Goal: Task Accomplishment & Management: Use online tool/utility

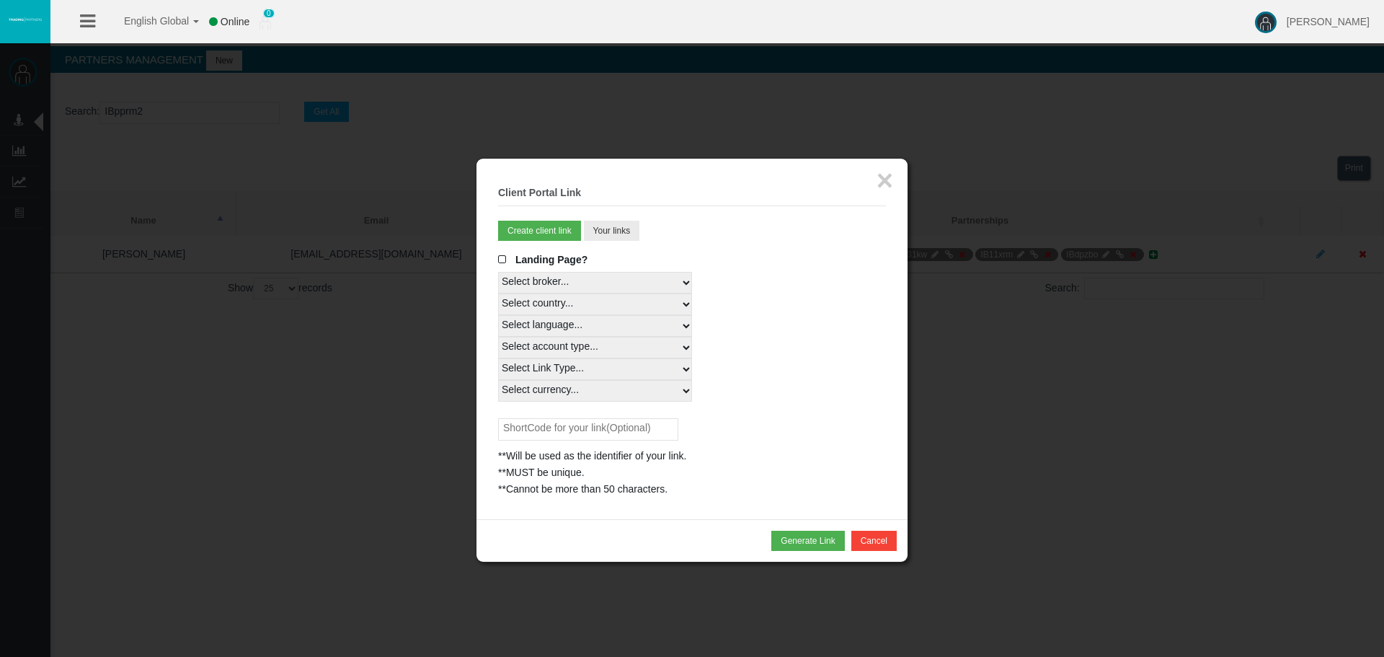
select select "25"
drag, startPoint x: 314, startPoint y: 211, endPoint x: 766, endPoint y: 195, distance: 452.3
click at [317, 211] on div at bounding box center [692, 328] width 1384 height 657
click at [884, 182] on button "×" at bounding box center [885, 180] width 17 height 29
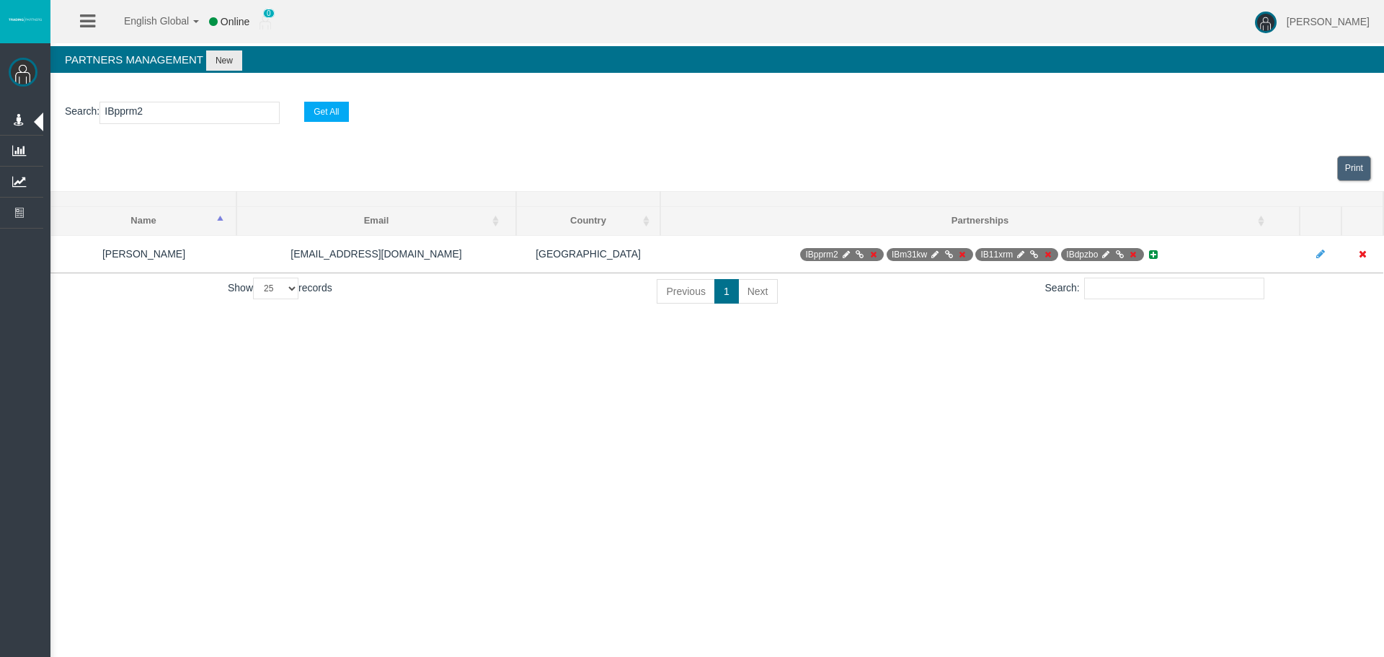
click at [189, 97] on section "Search : IBpprm2 Get All" at bounding box center [717, 116] width 1334 height 58
click at [180, 106] on input "IBpprm2" at bounding box center [189, 113] width 180 height 22
paste input "qfre7"
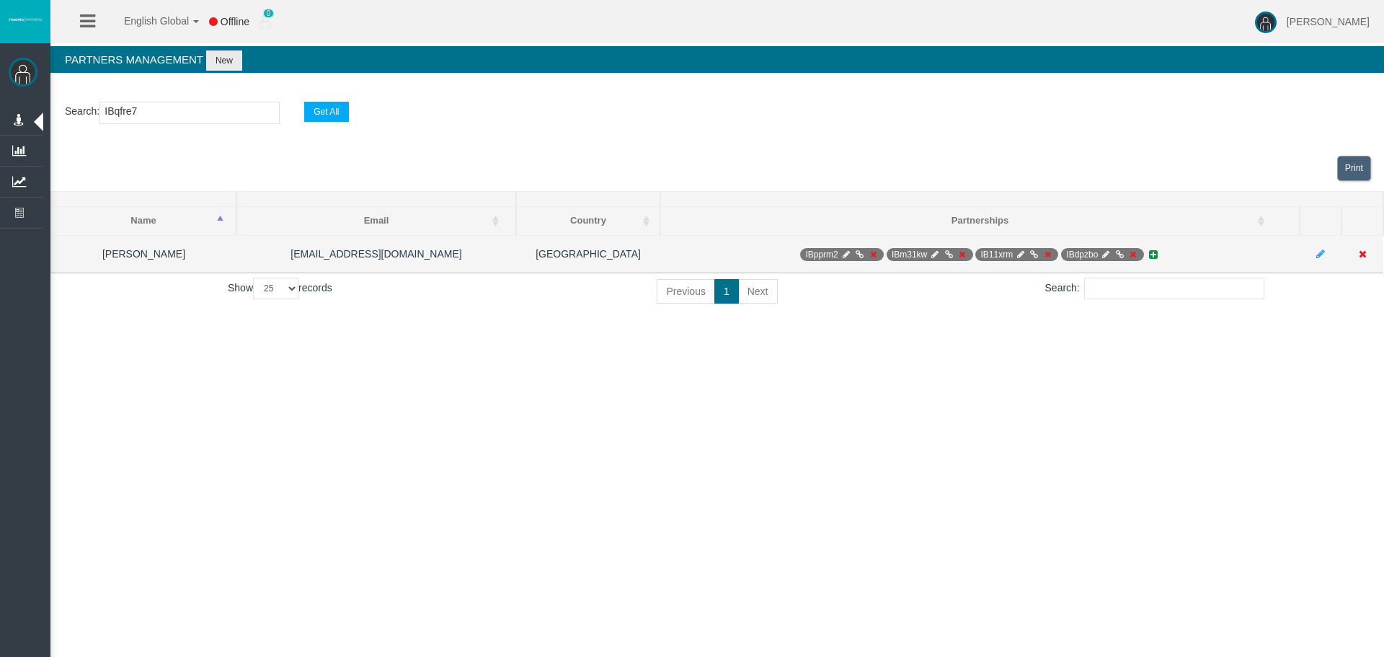
type input "IBqfre7"
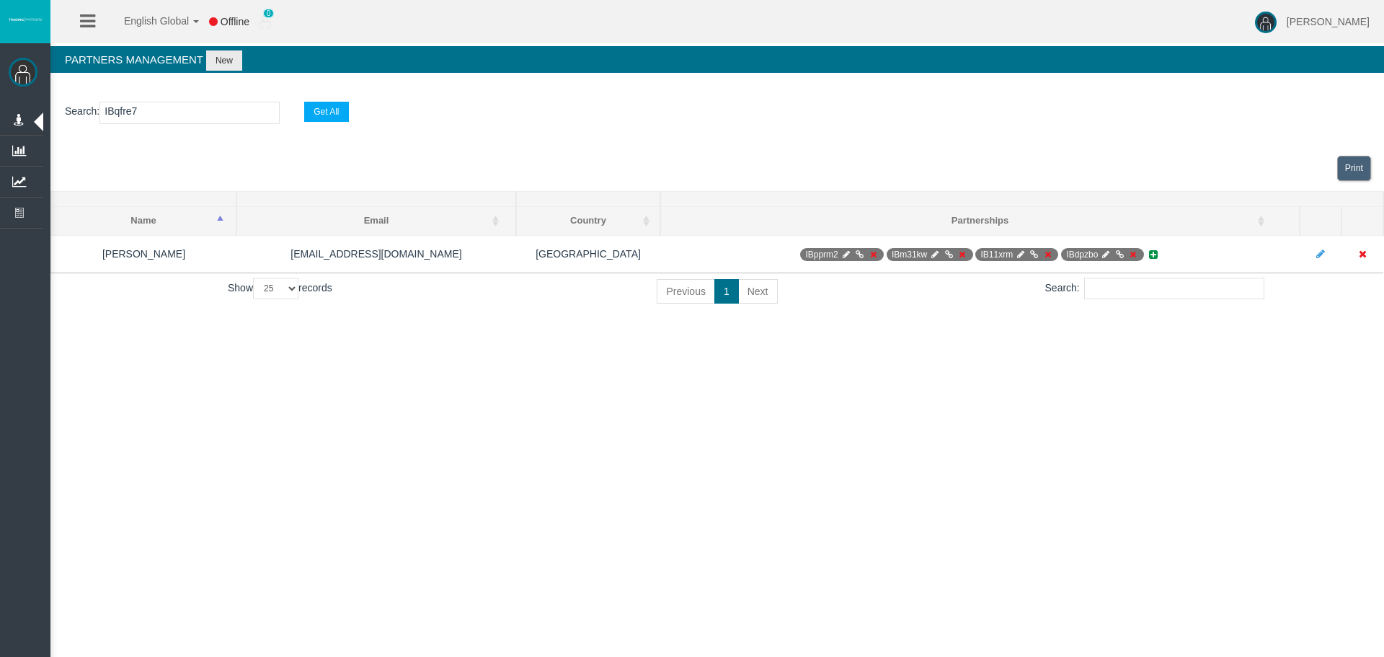
click at [967, 389] on div "English Global 简体中文 English Global 日本語 한국어 Offline 0 [PERSON_NAME] Help Log Out…" at bounding box center [692, 328] width 1384 height 657
click at [890, 376] on div "English Global 简体中文 English Global 日本語 한국어 Offline 0 [PERSON_NAME] Help Log Out…" at bounding box center [692, 328] width 1384 height 657
drag, startPoint x: 927, startPoint y: 305, endPoint x: 915, endPoint y: 194, distance: 111.7
click at [927, 131] on section "Search : IBqfre7 Get All" at bounding box center [717, 116] width 1334 height 58
click at [939, 345] on div "English Global 简体中文 English Global 日本語 한국어 Online 0 [PERSON_NAME] Help Log Out …" at bounding box center [692, 328] width 1384 height 657
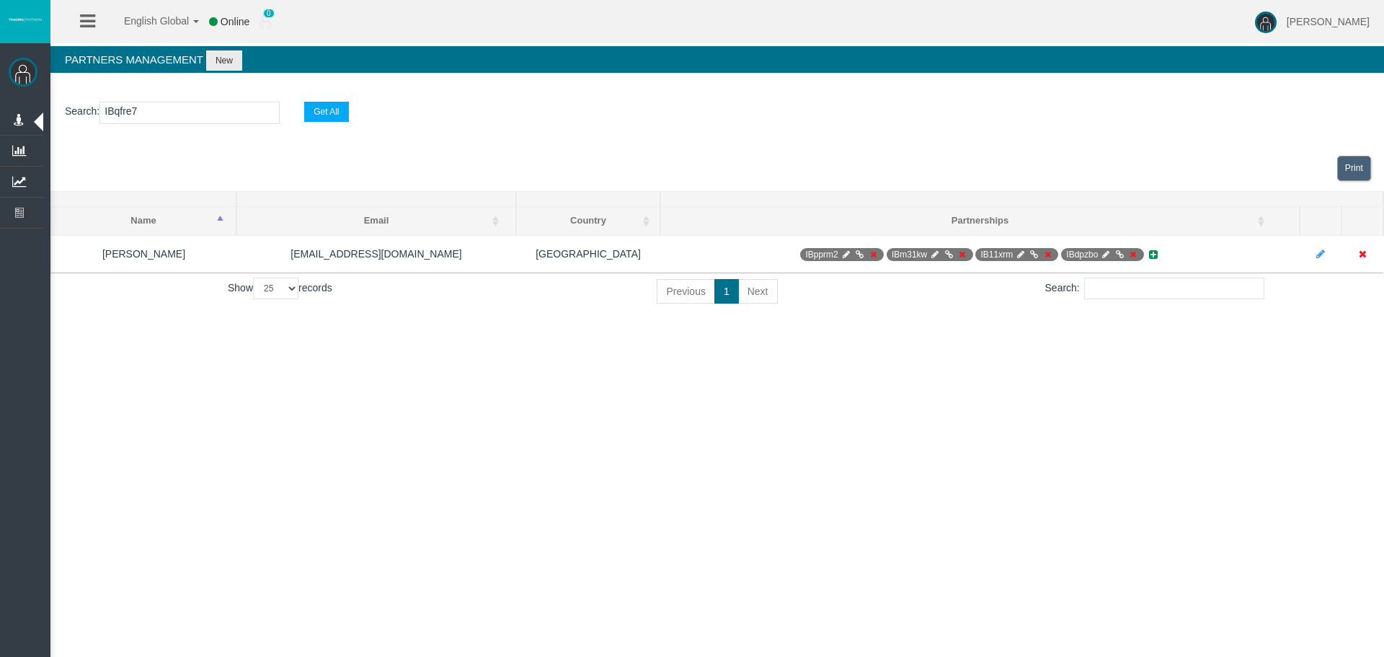
click at [1079, 387] on div "English Global 简体中文 English Global 日本語 한국어 Online 0 [PERSON_NAME] Help Log Out …" at bounding box center [692, 328] width 1384 height 657
click at [1073, 379] on div "English Global 简体中文 English Global 日本語 한국어 Online 0 [PERSON_NAME] Help Log Out …" at bounding box center [692, 328] width 1384 height 657
click at [1039, 301] on div "Show 10 25 50 100 records Previous 1 Next Search:" at bounding box center [717, 294] width 1312 height 32
click at [1019, 297] on div "Search:" at bounding box center [1155, 289] width 438 height 22
click at [1026, 322] on div "Search : IBqfre7 Get All Loading... Print Name Email Country Name Email Country…" at bounding box center [717, 205] width 1334 height 237
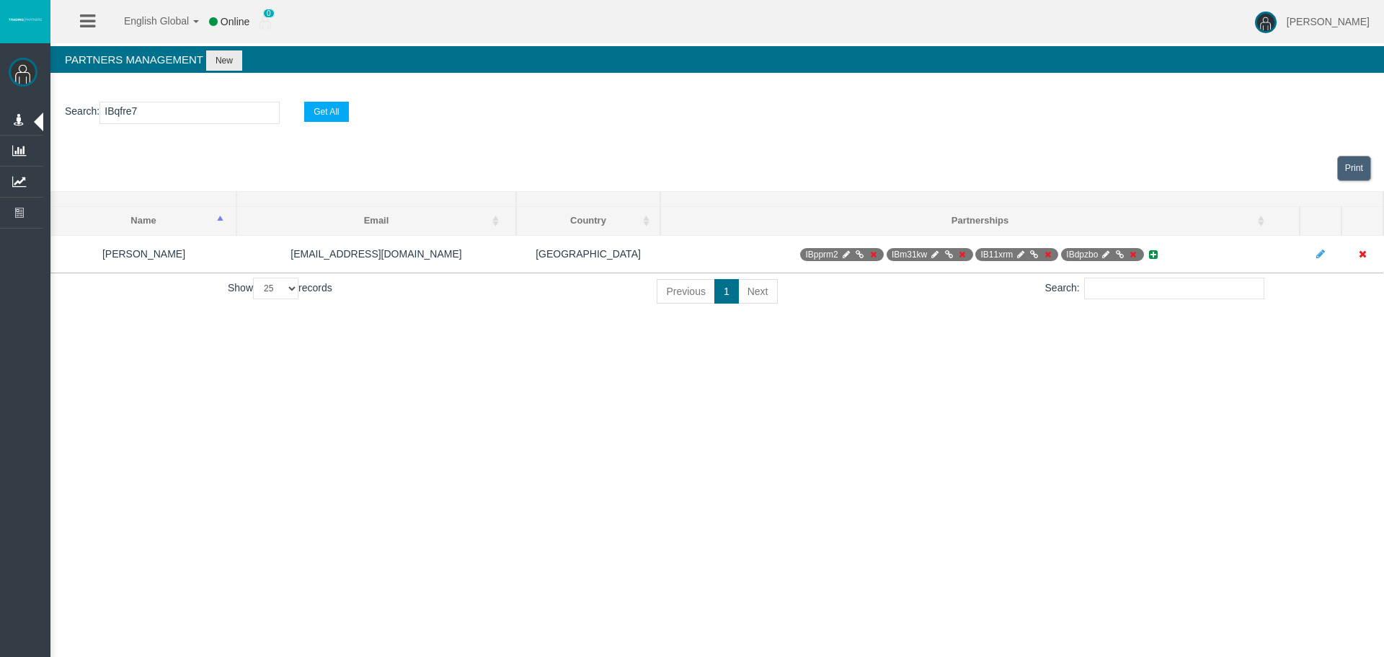
click at [1008, 195] on th at bounding box center [1021, 199] width 723 height 15
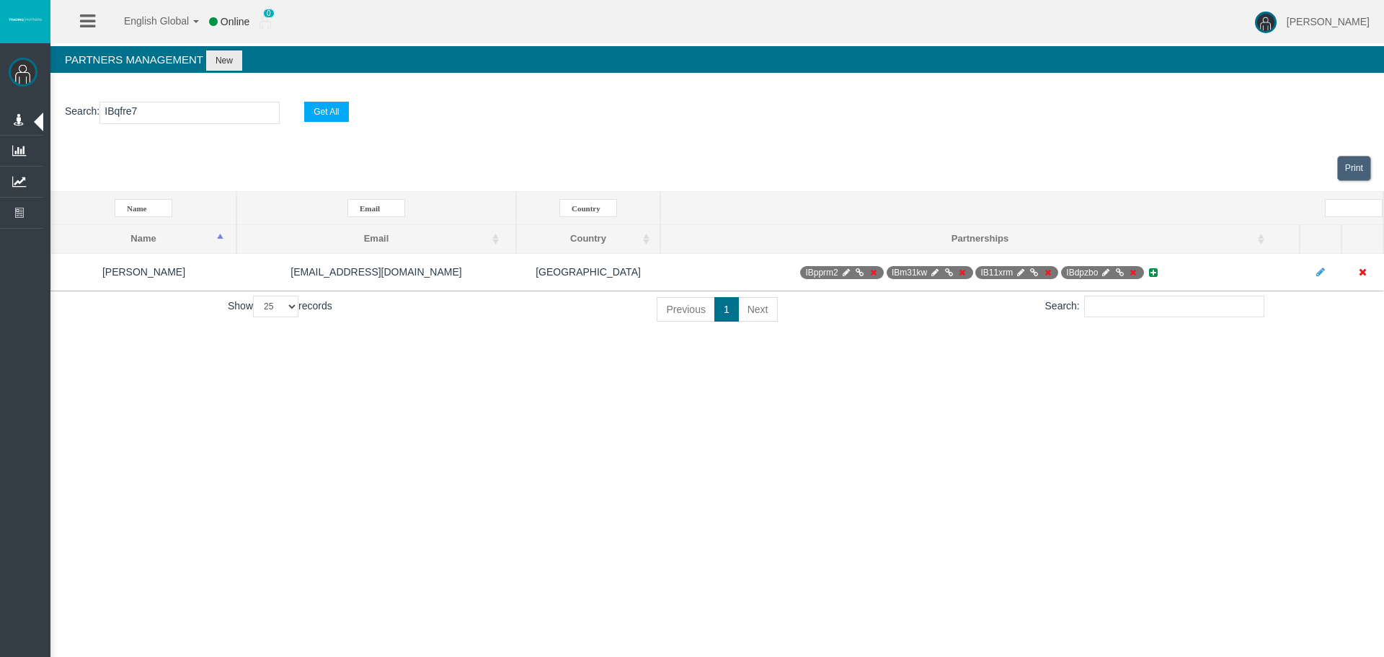
click at [1023, 168] on div "Print" at bounding box center [717, 168] width 1334 height 45
click at [1022, 187] on div "Print" at bounding box center [717, 168] width 1334 height 45
click at [1018, 203] on th at bounding box center [1021, 208] width 723 height 33
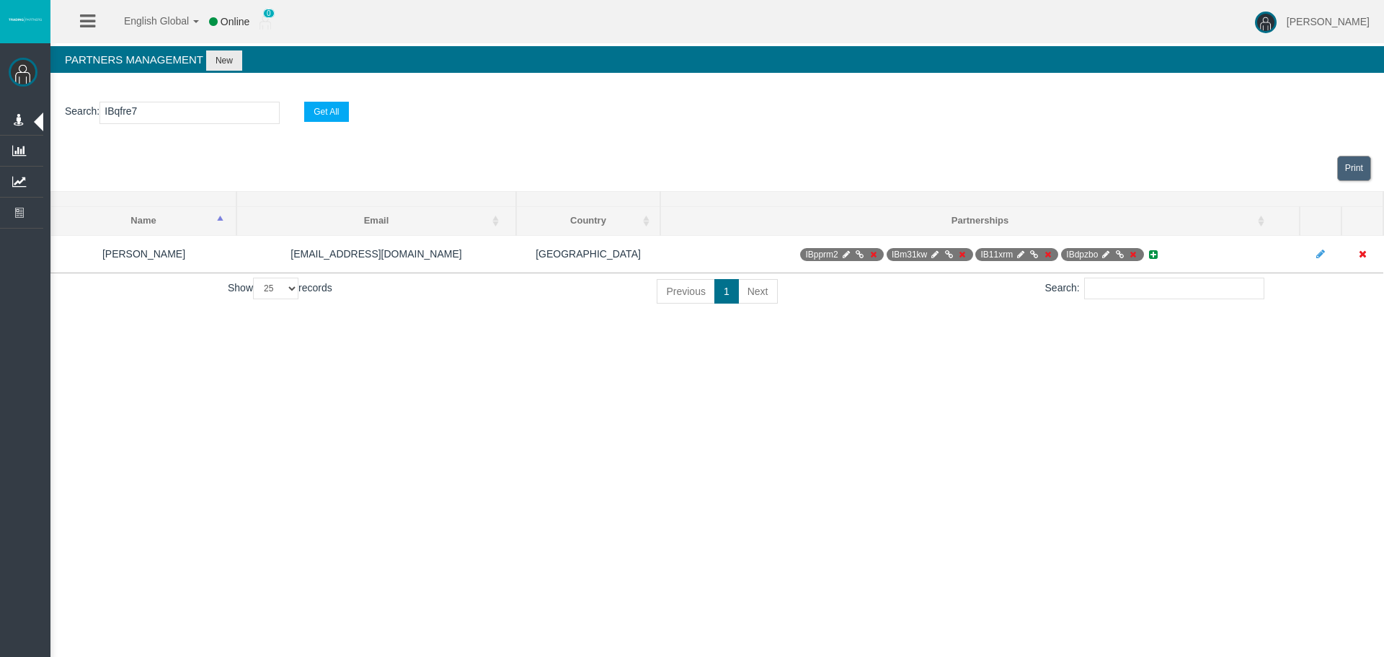
click at [970, 151] on div "Print" at bounding box center [717, 168] width 1334 height 45
drag, startPoint x: 1050, startPoint y: 401, endPoint x: 1038, endPoint y: 63, distance: 338.3
click at [1049, 395] on div "English Global 简体中文 English Global 日本語 한국어 Online 0 [PERSON_NAME] Help Log Out …" at bounding box center [692, 328] width 1384 height 657
click at [1038, 61] on h4 "Partners Management New" at bounding box center [717, 59] width 1334 height 27
click at [1047, 110] on p "Search : IBqfre7 Get All" at bounding box center [717, 113] width 1305 height 22
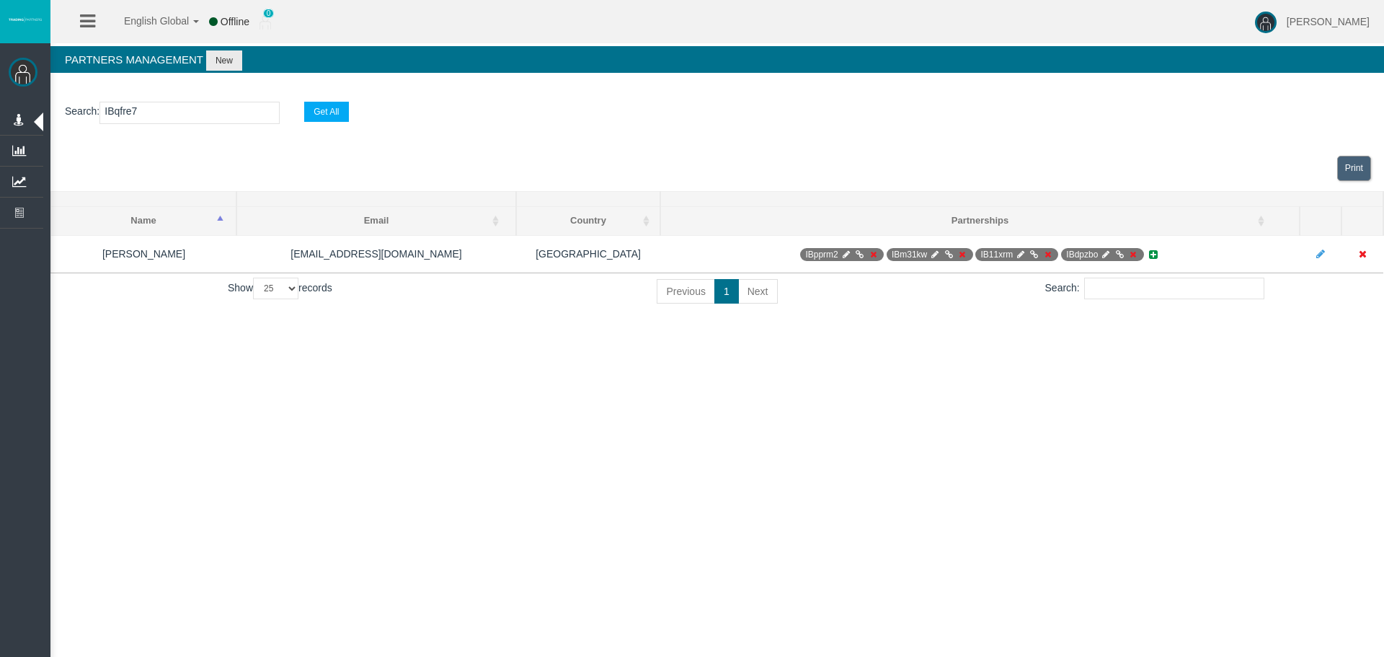
drag, startPoint x: 312, startPoint y: 393, endPoint x: 339, endPoint y: 398, distance: 27.1
click at [317, 393] on div "English Global 简体中文 English Global 日本語 한국어 Offline 0 [PERSON_NAME] Help Log Out…" at bounding box center [692, 328] width 1384 height 657
click at [673, 423] on div "English Global 简体中文 English Global 日本語 한국어 Online 0 [PERSON_NAME] Help Log Out …" at bounding box center [692, 328] width 1384 height 657
drag, startPoint x: 1022, startPoint y: 426, endPoint x: 1010, endPoint y: 445, distance: 22.4
click at [1022, 426] on div "English Global 简体中文 English Global 日本語 한국어 Offline 0 [PERSON_NAME] Help Log Out…" at bounding box center [692, 328] width 1384 height 657
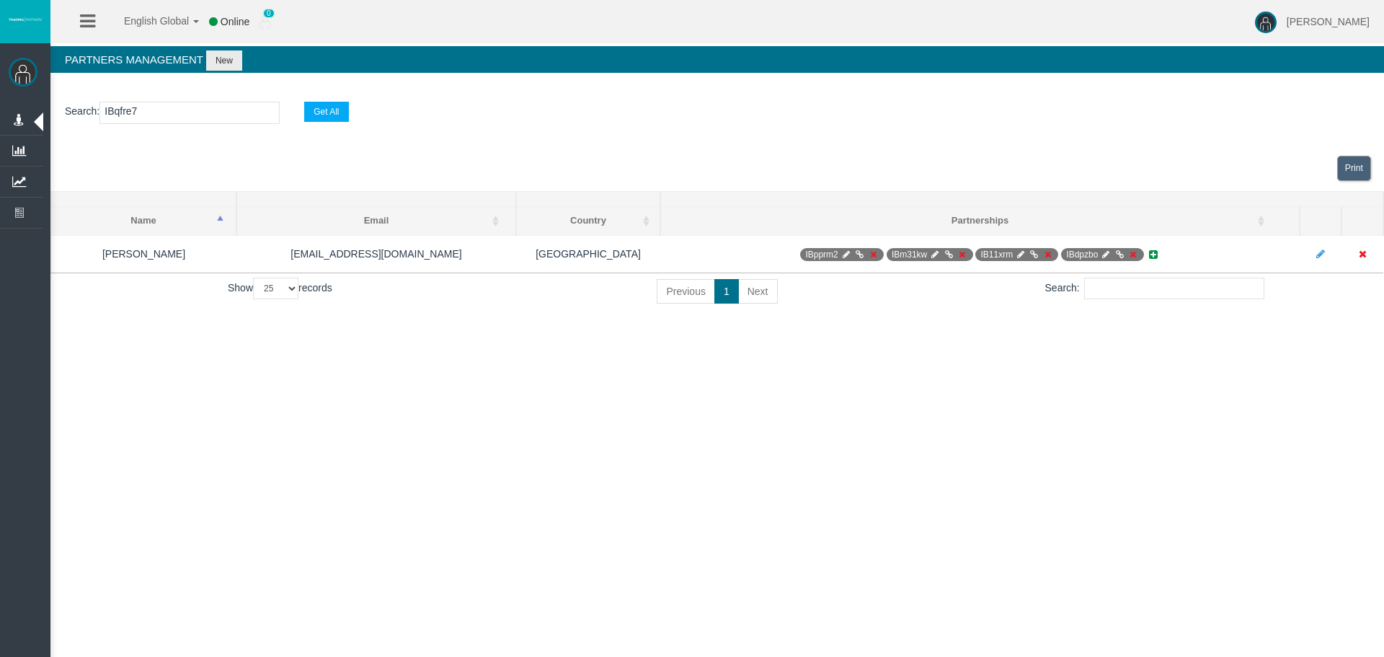
click at [982, 470] on div "English Global 简体中文 English Global 日本語 한국어 Online 0 [PERSON_NAME] Help Log Out …" at bounding box center [692, 328] width 1384 height 657
click at [211, 121] on input "IBqfre7" at bounding box center [189, 113] width 180 height 22
